Goal: Transaction & Acquisition: Book appointment/travel/reservation

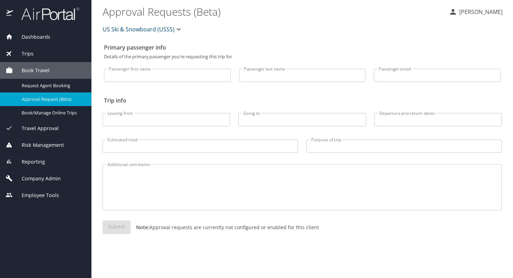
click at [37, 72] on span "Book Travel" at bounding box center [31, 71] width 37 height 8
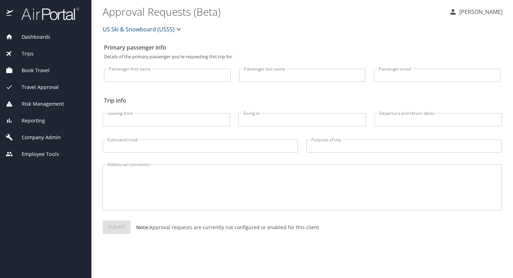
click at [37, 72] on span "Book Travel" at bounding box center [31, 71] width 37 height 8
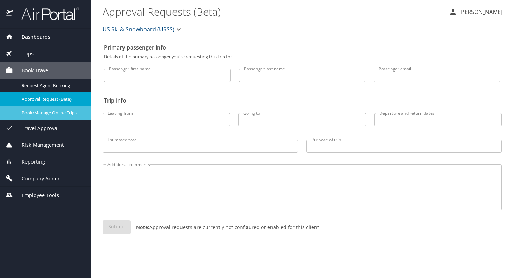
click at [42, 113] on span "Book/Manage Online Trips" at bounding box center [52, 113] width 61 height 7
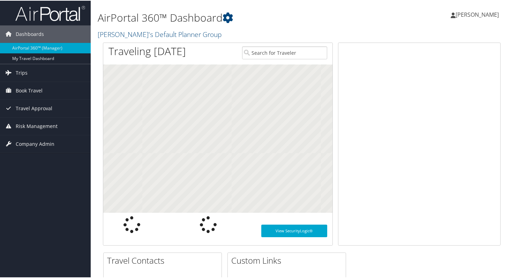
click at [463, 15] on span "[PERSON_NAME]" at bounding box center [477, 14] width 43 height 8
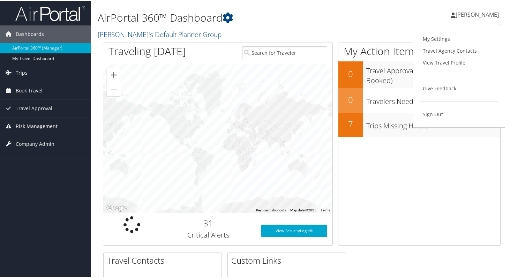
click at [462, 17] on link "[PERSON_NAME]" at bounding box center [478, 13] width 55 height 21
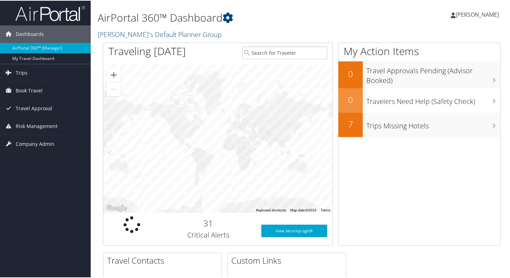
click at [459, 15] on span "[PERSON_NAME]" at bounding box center [477, 14] width 43 height 8
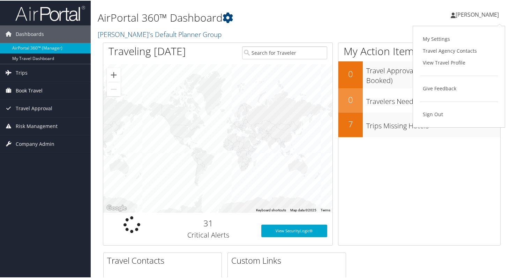
click at [36, 88] on span "Book Travel" at bounding box center [29, 89] width 27 height 17
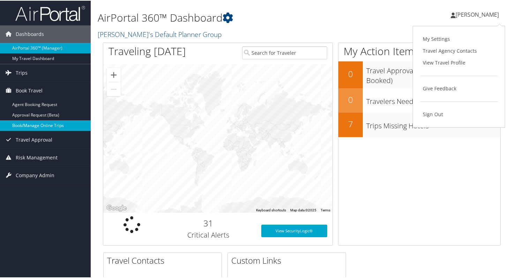
click at [38, 122] on link "Book/Manage Online Trips" at bounding box center [45, 125] width 91 height 10
